Goal: Check status: Check status

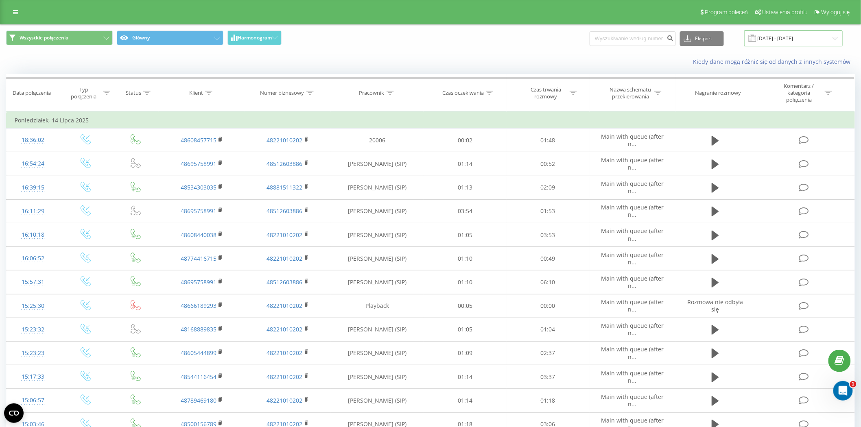
click at [833, 34] on input "[DATE] - [DATE]" at bounding box center [793, 39] width 99 height 16
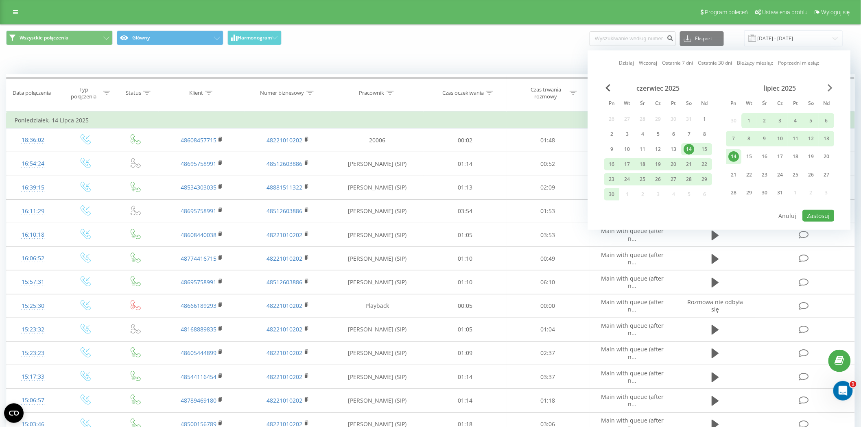
click at [830, 88] on span "Next Month" at bounding box center [830, 87] width 5 height 7
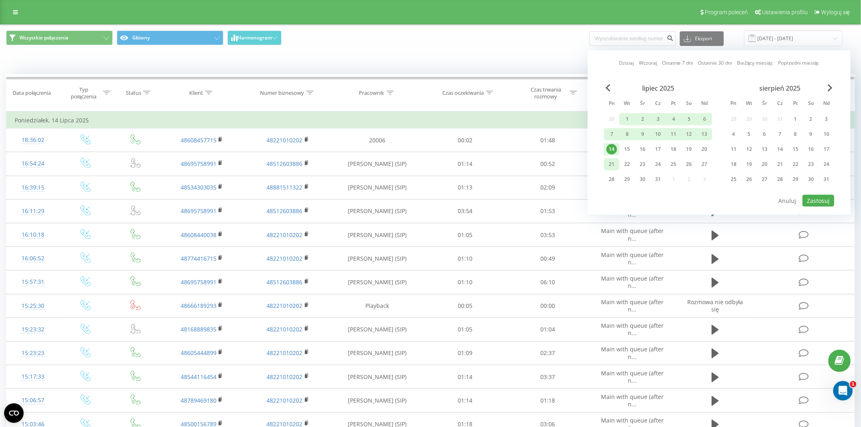
click at [614, 166] on div "21" at bounding box center [612, 164] width 11 height 11
click at [819, 197] on button "Zastosuj" at bounding box center [819, 201] width 32 height 12
type input "[DATE] - [DATE]"
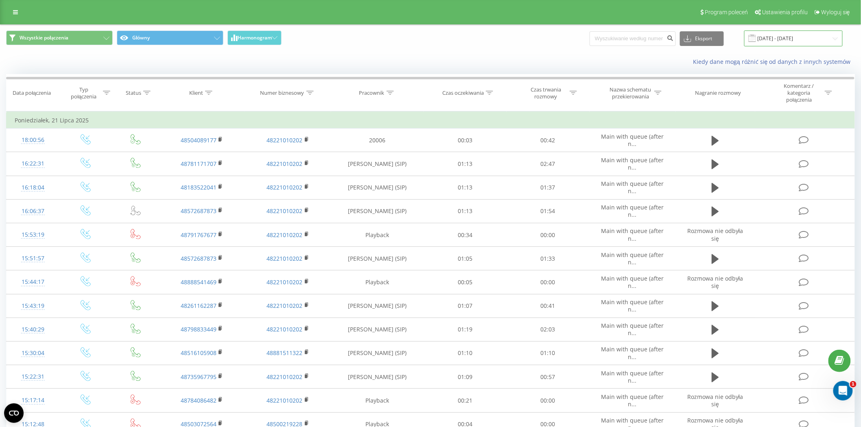
click at [795, 37] on input "[DATE] - [DATE]" at bounding box center [793, 39] width 99 height 16
